Goal: Information Seeking & Learning: Learn about a topic

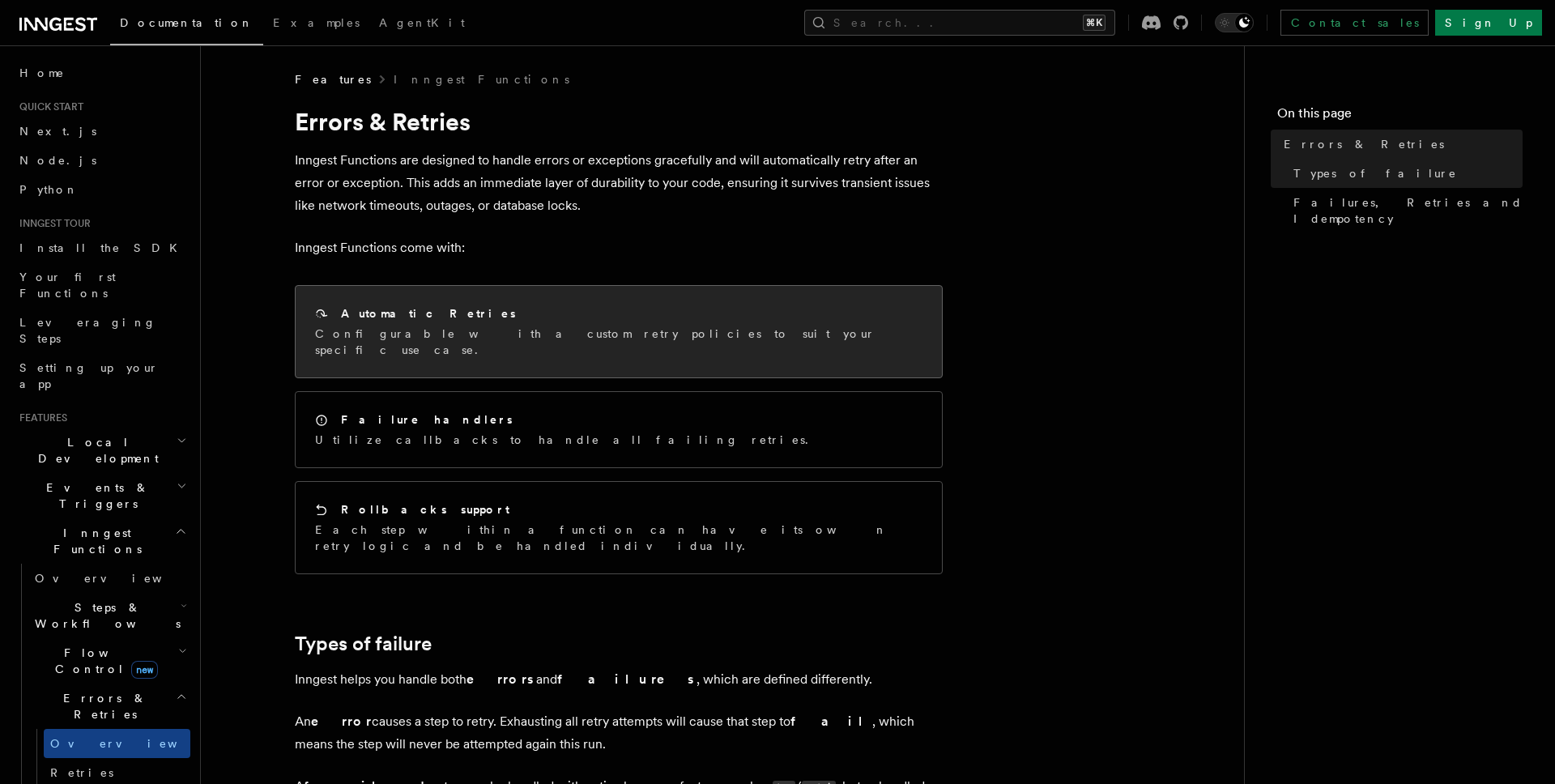
click at [767, 320] on div "Automatic Retries Configurable with a custom retry policies to suit your specif…" at bounding box center [619, 331] width 646 height 91
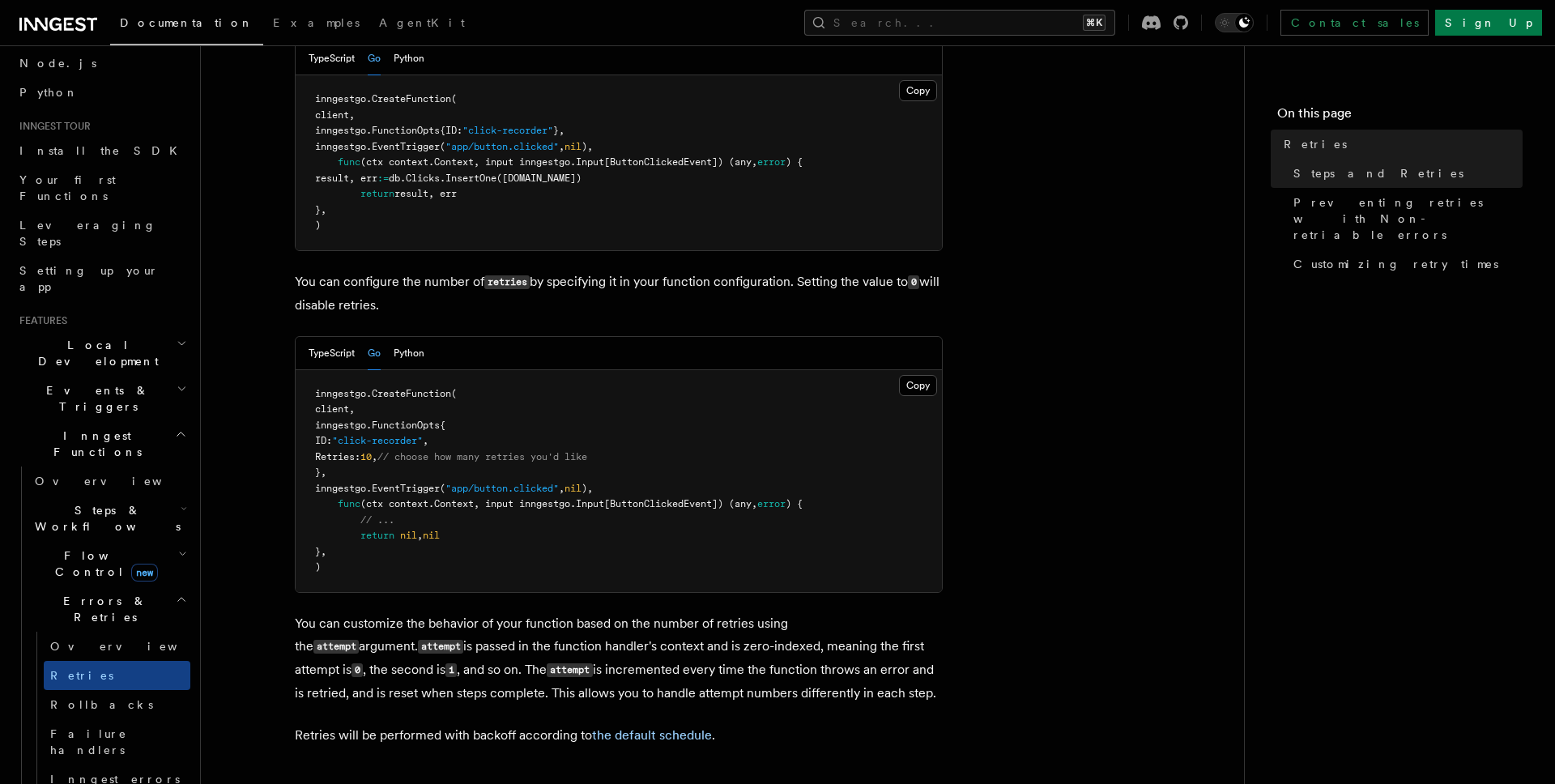
scroll to position [133, 0]
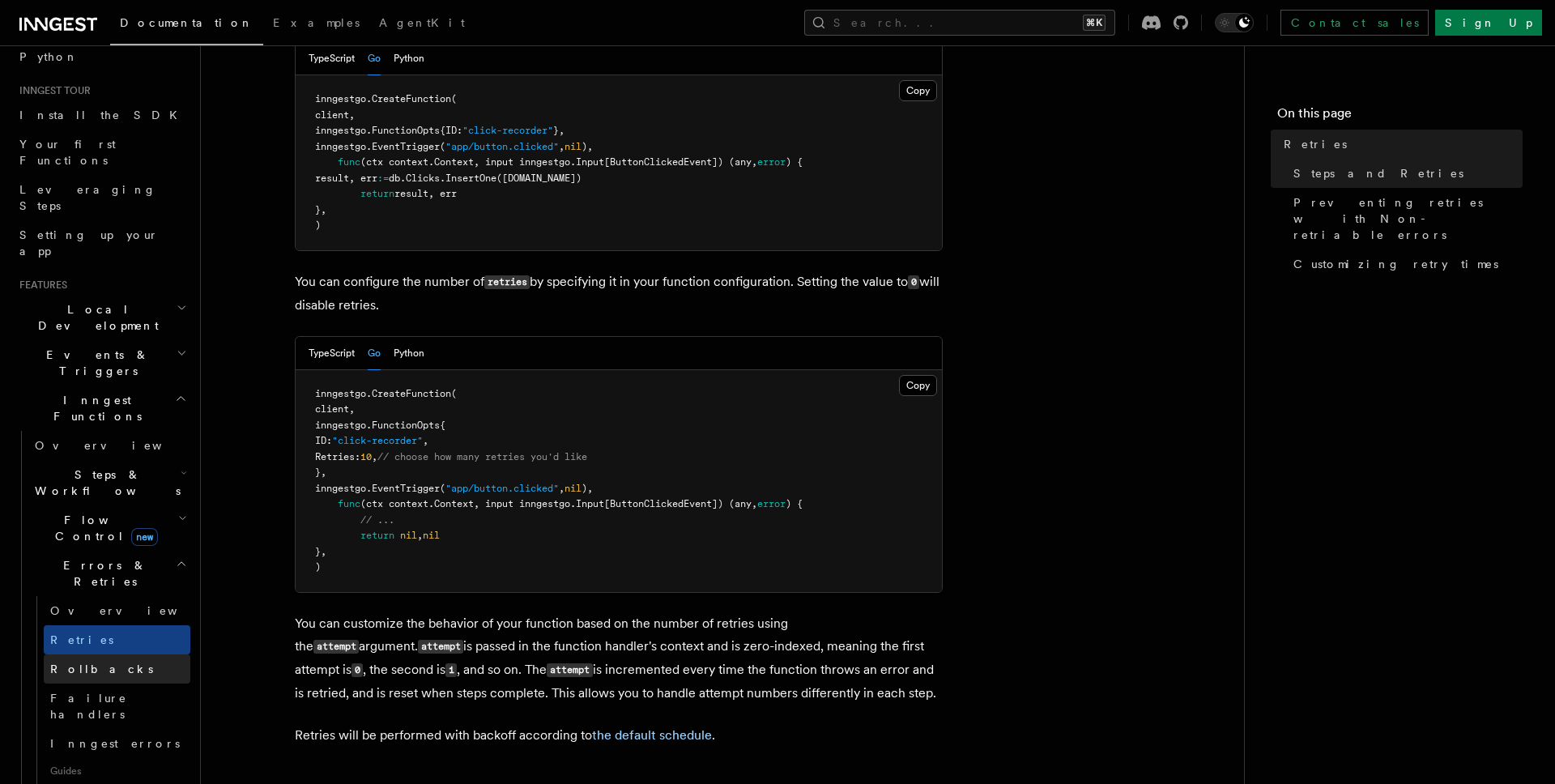
click at [86, 662] on span "Rollbacks" at bounding box center [101, 669] width 103 height 13
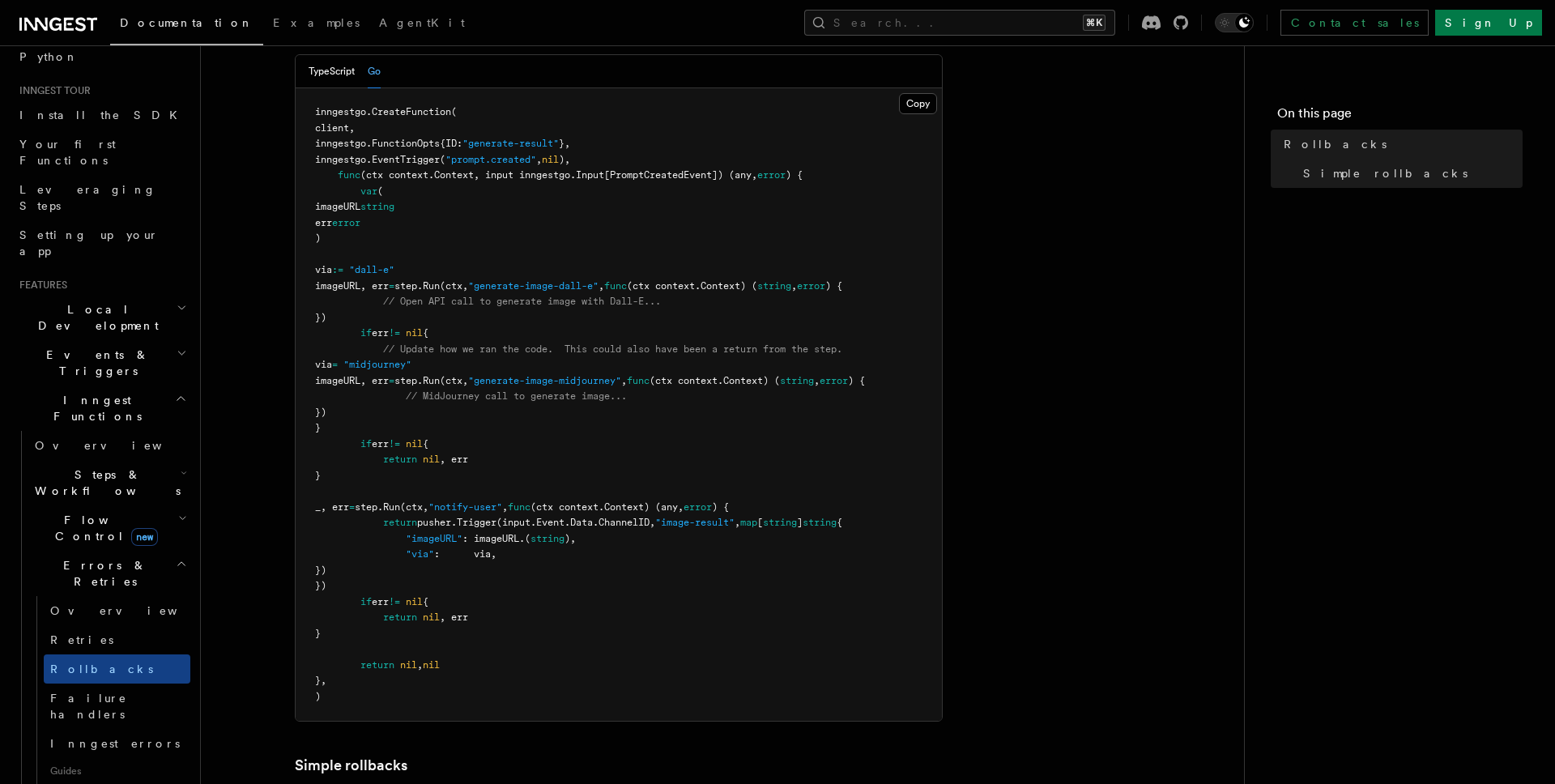
scroll to position [391, 0]
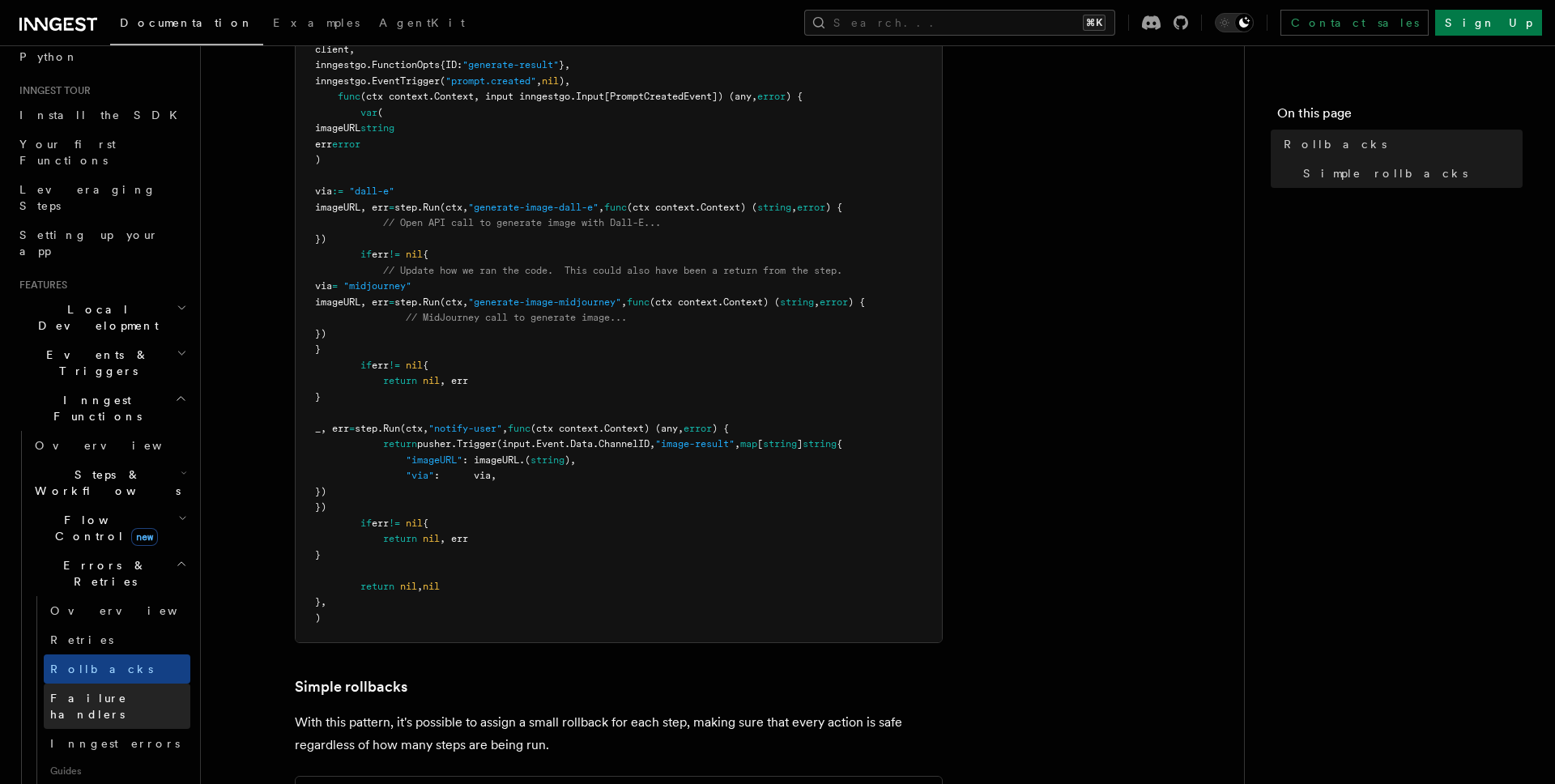
click at [120, 691] on span "Failure handlers" at bounding box center [89, 705] width 77 height 29
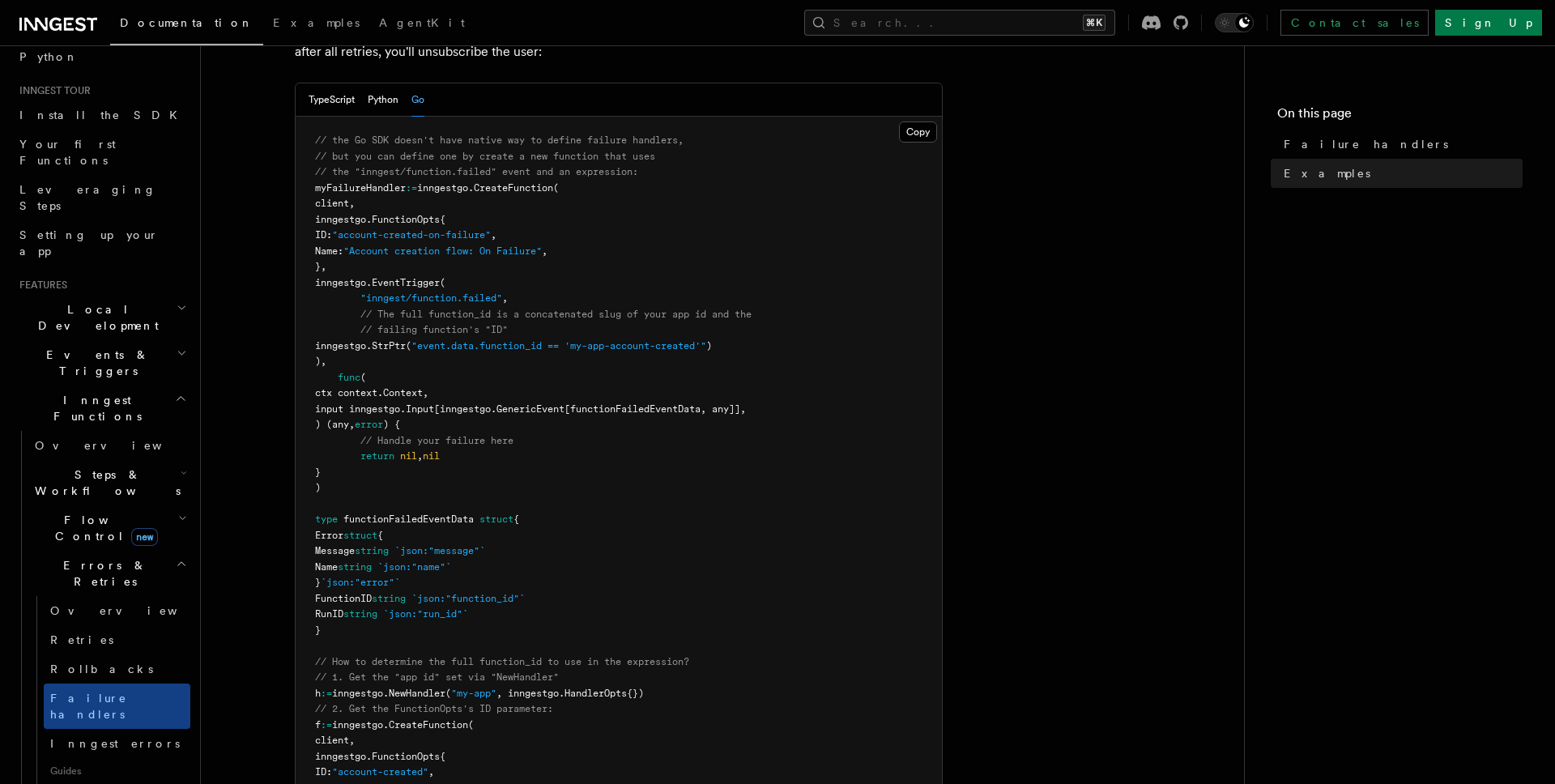
scroll to position [328, 0]
click at [93, 737] on span "Inngest errors" at bounding box center [115, 744] width 130 height 13
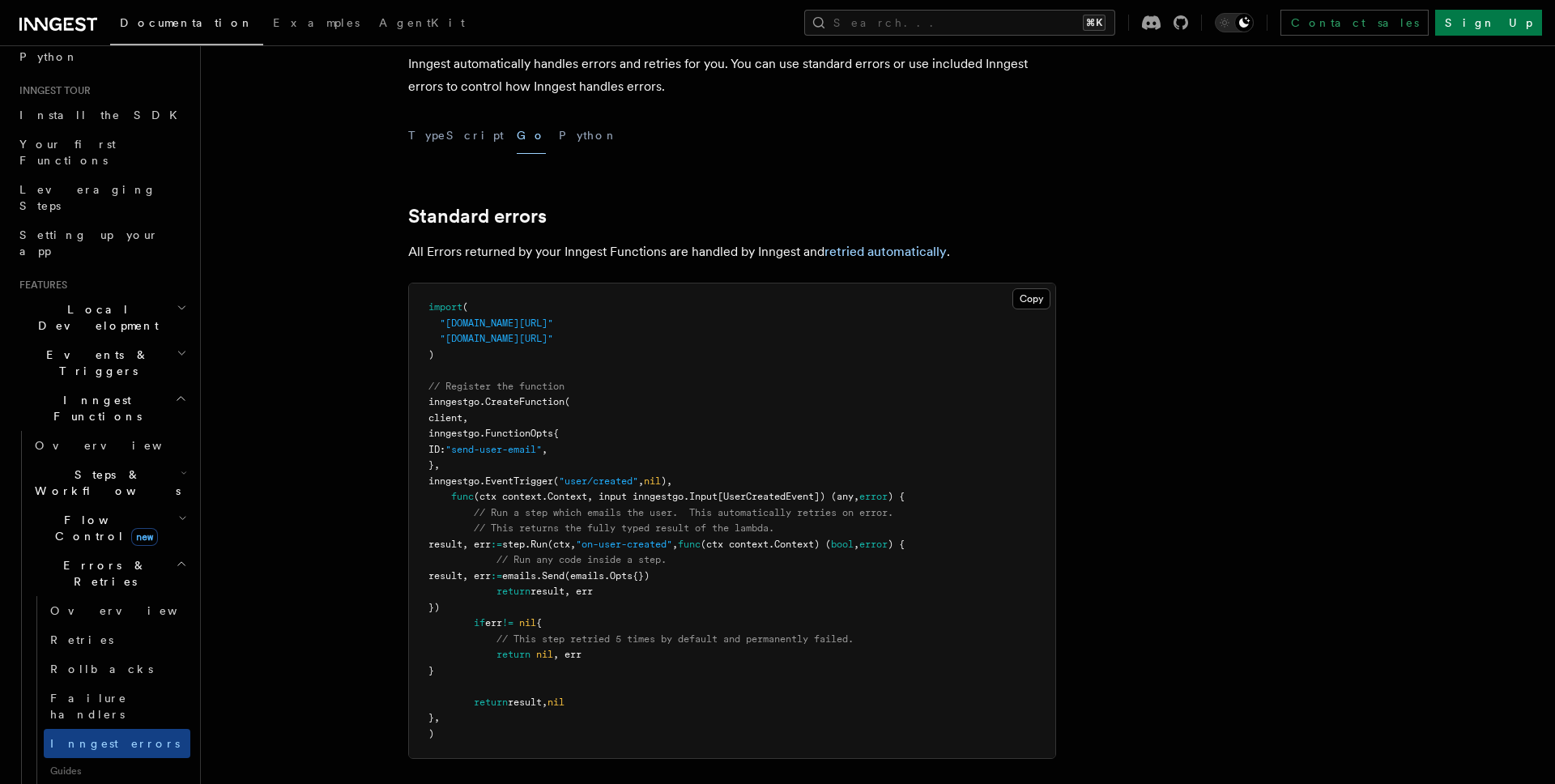
scroll to position [89, 0]
